Goal: Task Accomplishment & Management: Manage account settings

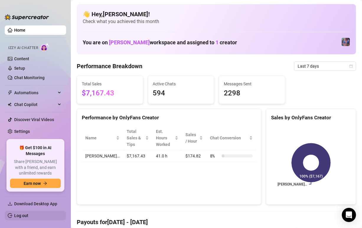
click at [25, 213] on link "Log out" at bounding box center [21, 215] width 14 height 5
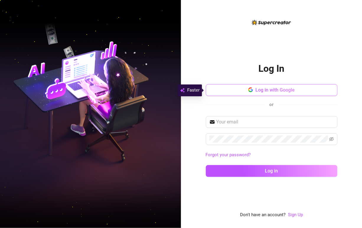
click at [279, 93] on button "Log in with Google" at bounding box center [272, 90] width 132 height 12
